Goal: Navigation & Orientation: Understand site structure

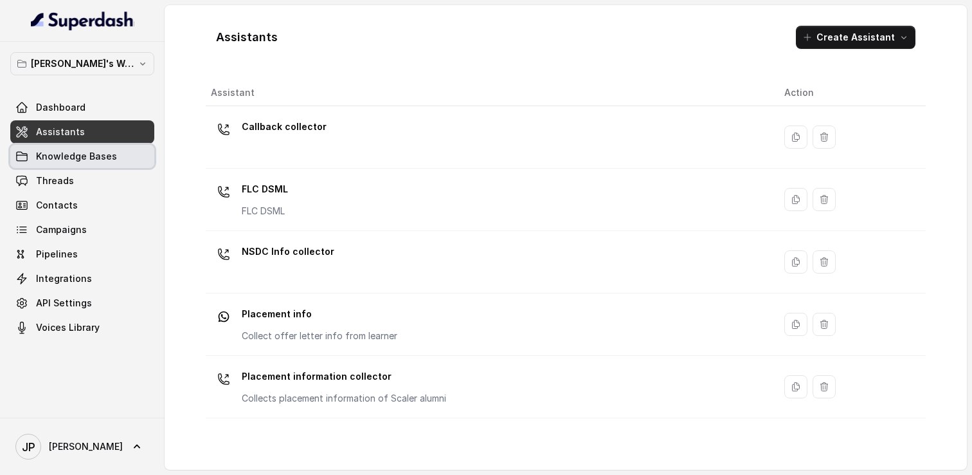
click at [107, 166] on link "Knowledge Bases" at bounding box center [82, 156] width 144 height 23
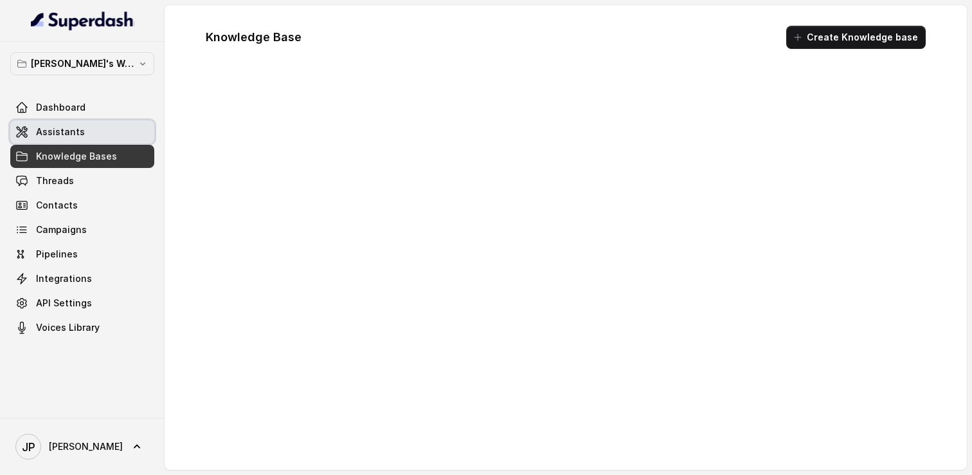
click at [95, 136] on link "Assistants" at bounding box center [82, 131] width 144 height 23
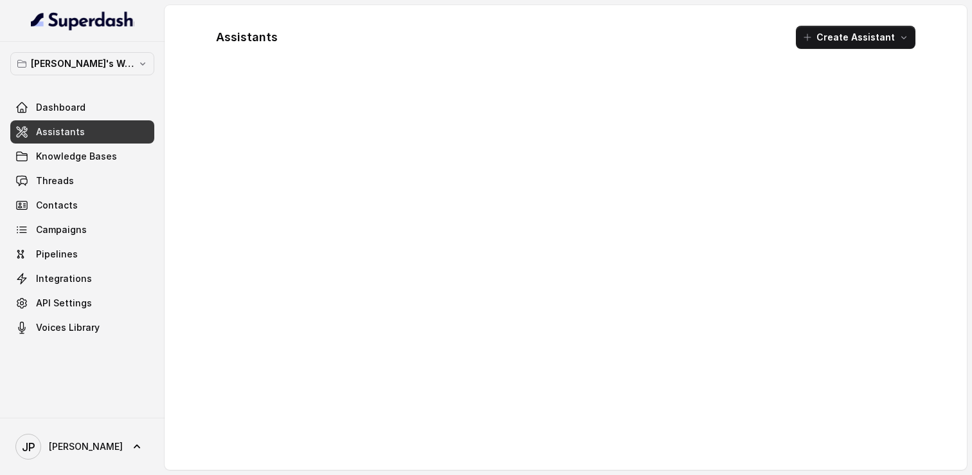
click at [75, 100] on link "Dashboard" at bounding box center [82, 107] width 144 height 23
